Goal: Navigation & Orientation: Find specific page/section

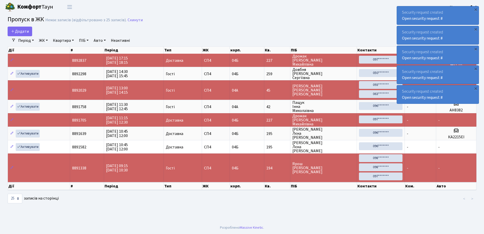
select select "25"
click at [476, 9] on div "×" at bounding box center [475, 9] width 5 height 5
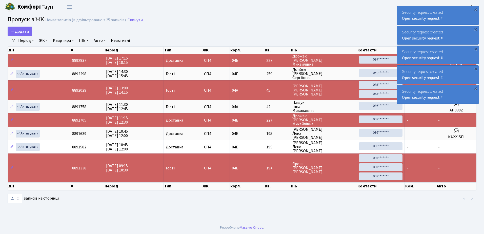
click at [476, 9] on div "×" at bounding box center [475, 9] width 5 height 5
click at [476, 8] on div "×" at bounding box center [475, 9] width 5 height 5
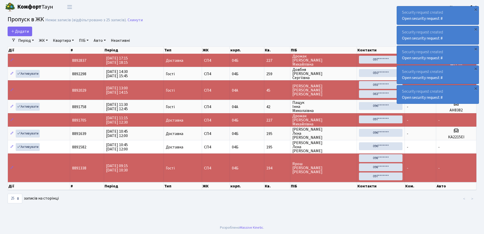
click at [476, 8] on div "×" at bounding box center [475, 9] width 5 height 5
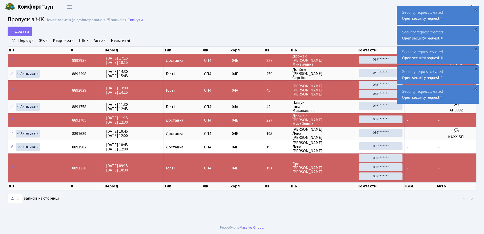
click at [476, 8] on div "×" at bounding box center [475, 9] width 5 height 5
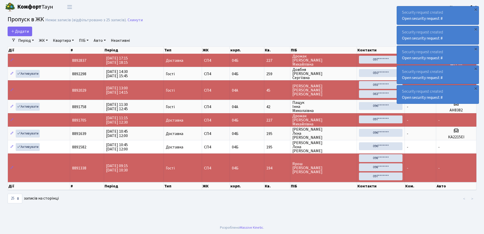
click at [476, 8] on div "×" at bounding box center [475, 9] width 5 height 5
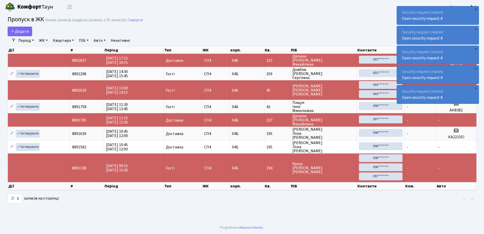
click at [476, 8] on div "×" at bounding box center [475, 9] width 5 height 5
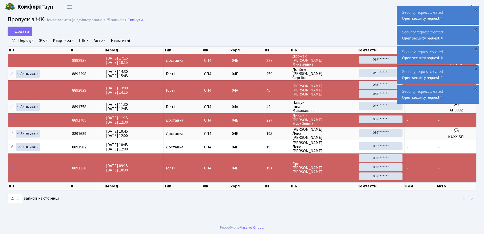
click at [476, 8] on div "×" at bounding box center [475, 9] width 5 height 5
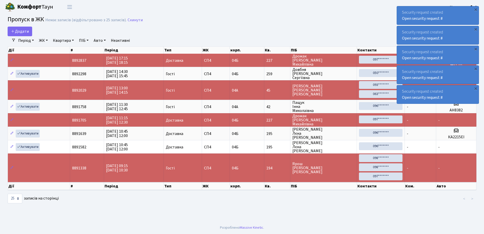
click at [476, 8] on div "×" at bounding box center [475, 9] width 5 height 5
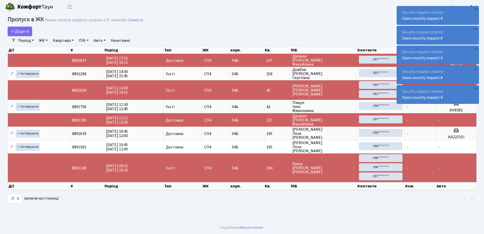
click at [476, 8] on div "×" at bounding box center [475, 9] width 5 height 5
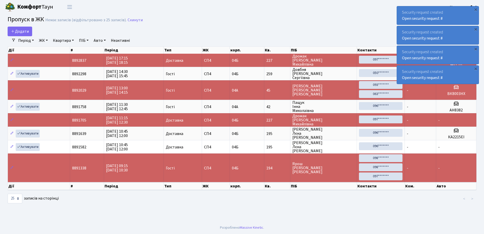
click at [476, 8] on div "×" at bounding box center [475, 9] width 5 height 5
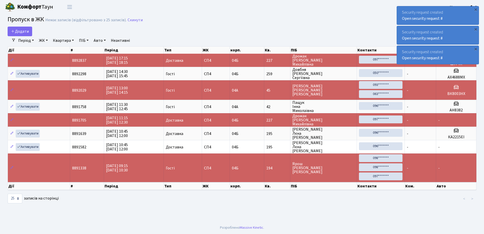
click at [476, 8] on div "×" at bounding box center [475, 9] width 5 height 5
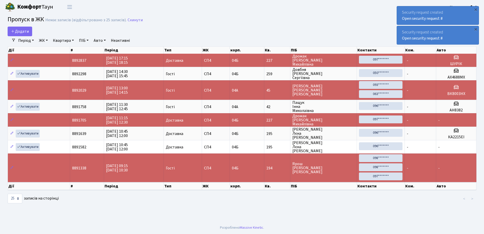
click at [476, 8] on div "×" at bounding box center [475, 9] width 5 height 5
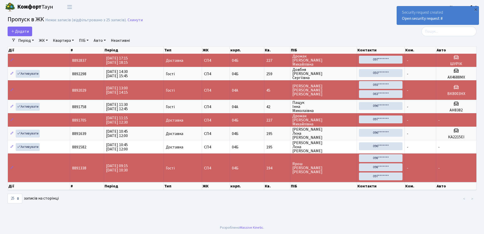
click at [476, 8] on div "×" at bounding box center [475, 9] width 5 height 5
